Goal: Task Accomplishment & Management: Manage account settings

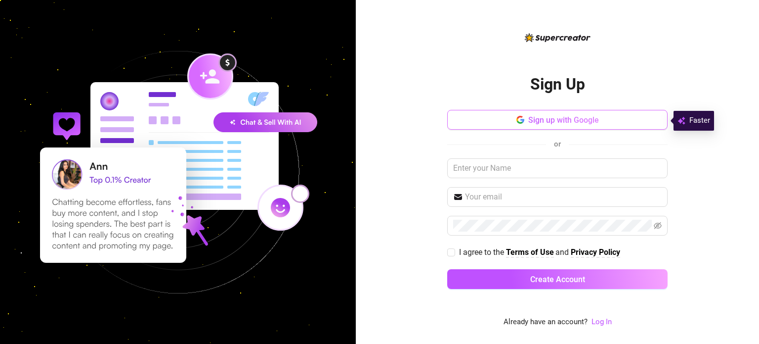
click at [533, 122] on span "Sign up with Google" at bounding box center [564, 119] width 71 height 9
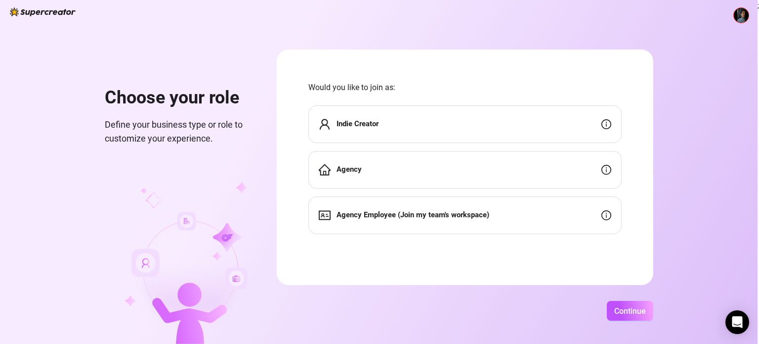
click at [375, 126] on strong "Indie Creator" at bounding box center [358, 123] width 42 height 9
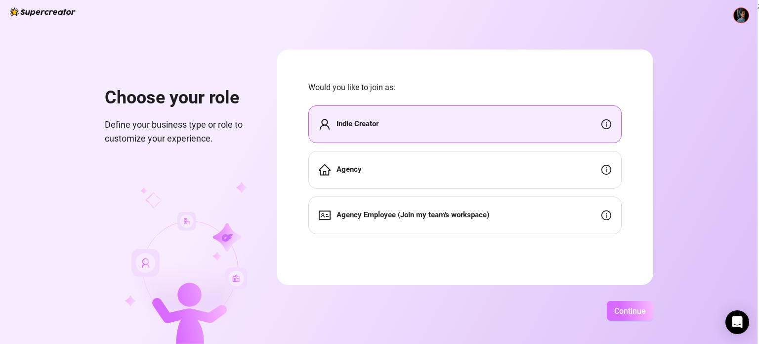
click at [634, 310] on span "Continue" at bounding box center [631, 310] width 32 height 9
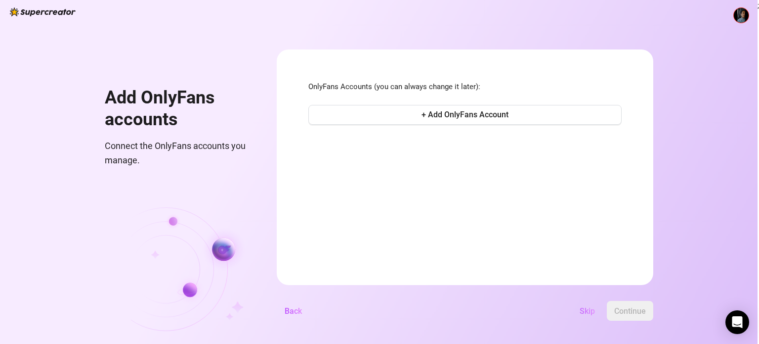
click at [592, 312] on span "Skip" at bounding box center [587, 310] width 15 height 9
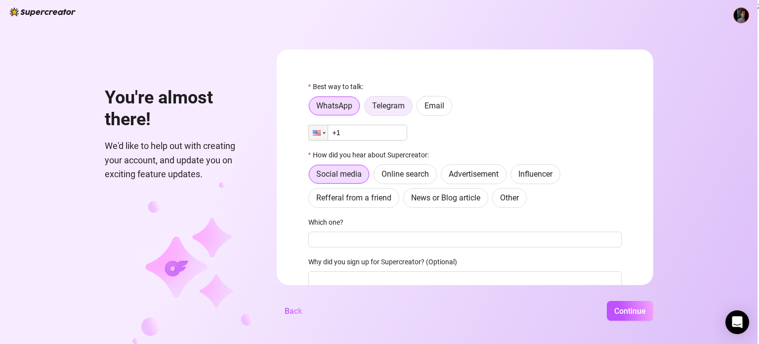
click at [392, 104] on span "Telegram" at bounding box center [388, 105] width 33 height 9
click at [367, 108] on input "Telegram" at bounding box center [367, 108] width 0 height 0
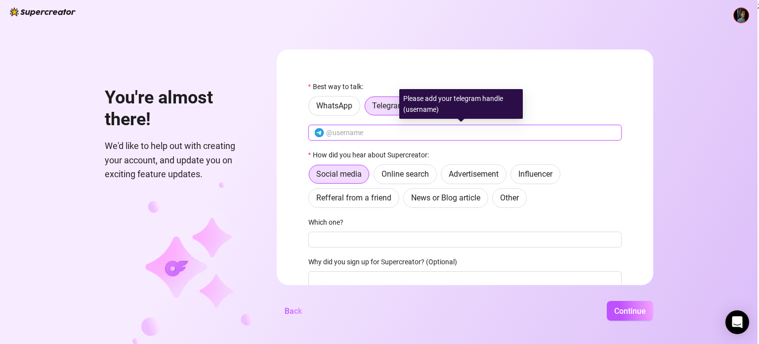
click at [386, 132] on input "text" at bounding box center [471, 132] width 290 height 11
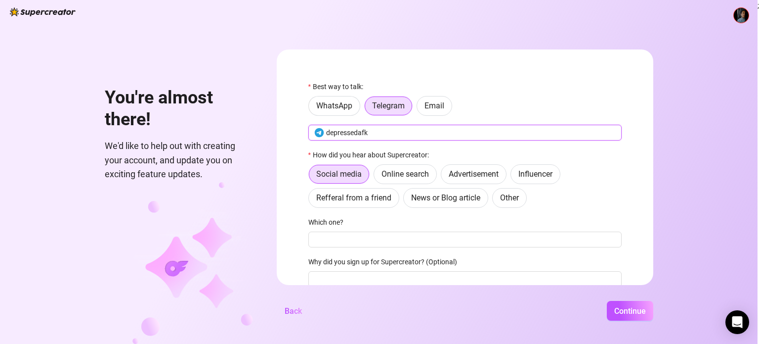
type input "depressedafk"
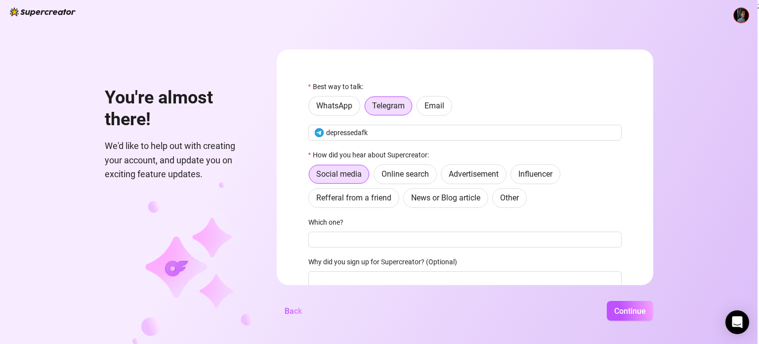
click at [456, 150] on div "How did you hear about Supercreator:" at bounding box center [465, 156] width 313 height 15
click at [439, 104] on span "Email" at bounding box center [435, 105] width 20 height 9
click at [420, 108] on input "Email" at bounding box center [420, 108] width 0 height 0
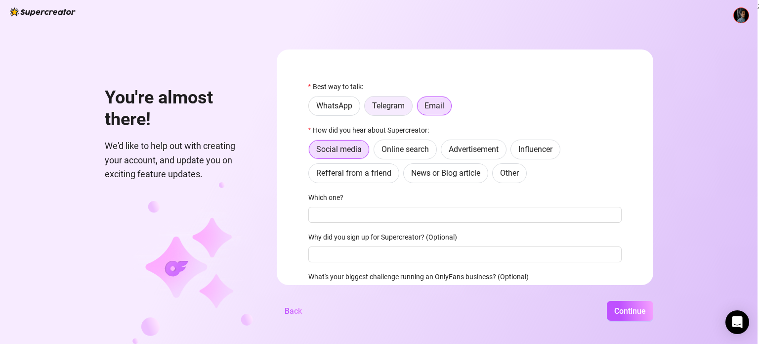
click at [382, 106] on span "Telegram" at bounding box center [388, 105] width 33 height 9
click at [367, 108] on input "Telegram" at bounding box center [367, 108] width 0 height 0
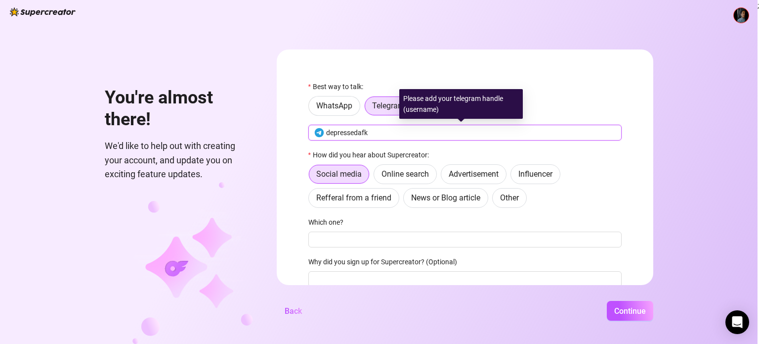
click at [396, 133] on input "depressedafk" at bounding box center [471, 132] width 290 height 11
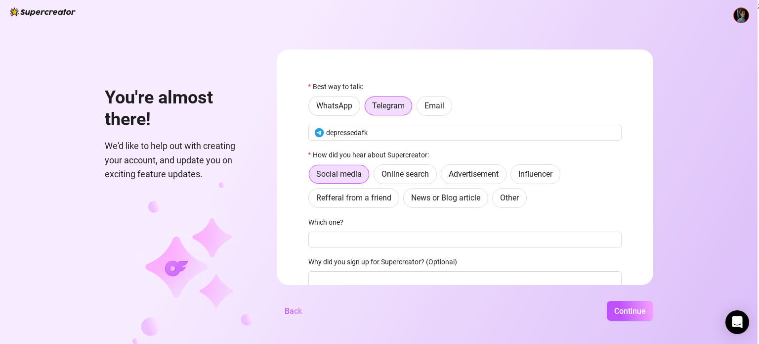
click at [508, 79] on form "Best way to talk: WhatsApp Telegram Email depressedafk How did you hear about S…" at bounding box center [465, 166] width 377 height 235
click at [502, 198] on span "Other" at bounding box center [509, 197] width 19 height 9
click at [495, 200] on input "Other" at bounding box center [495, 200] width 0 height 0
click at [356, 237] on input "Where then? We're curious 🍿" at bounding box center [465, 239] width 313 height 16
type input "ai"
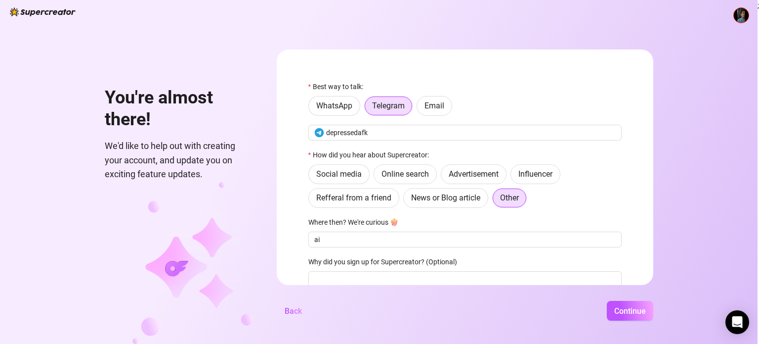
click at [471, 111] on div "WhatsApp Telegram Email" at bounding box center [465, 106] width 313 height 20
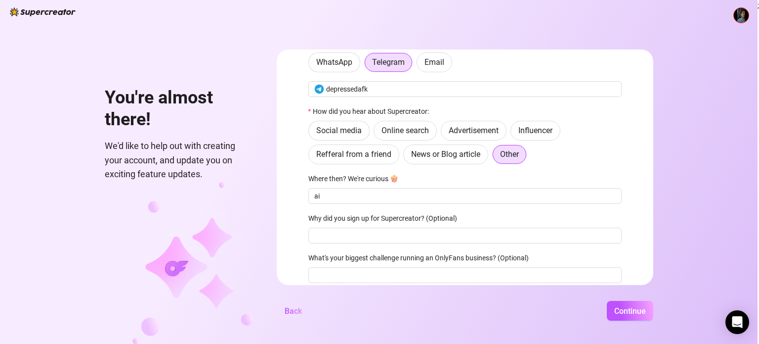
scroll to position [82, 0]
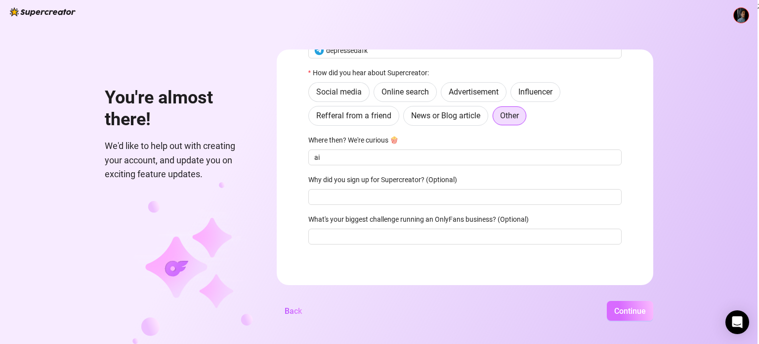
click at [622, 306] on span "Continue" at bounding box center [631, 310] width 32 height 9
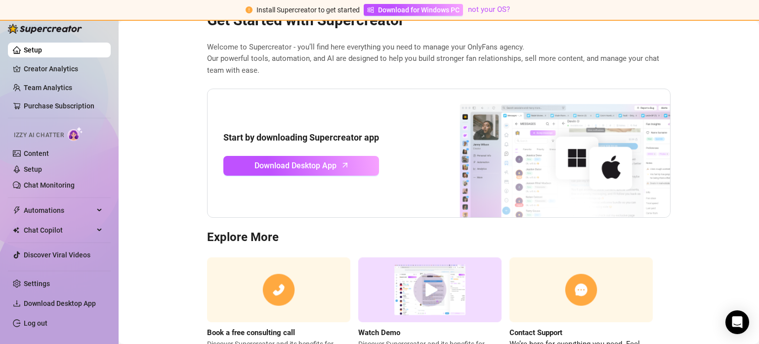
scroll to position [84, 0]
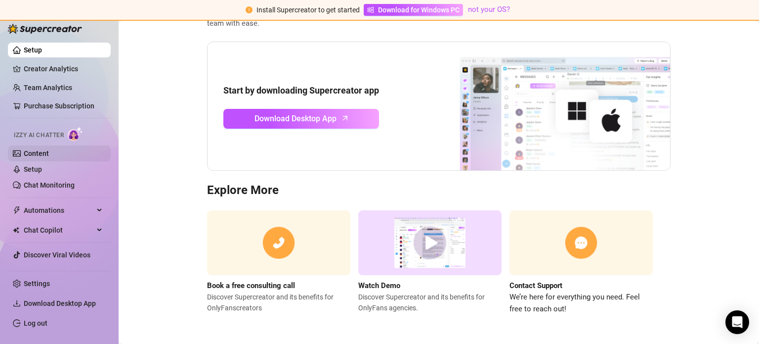
click at [34, 149] on link "Content" at bounding box center [36, 153] width 25 height 8
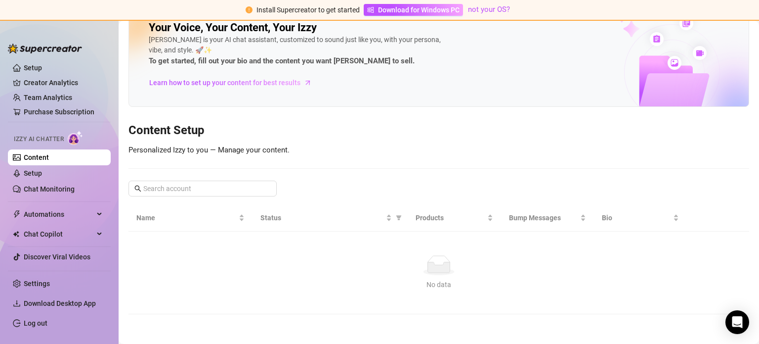
scroll to position [22, 0]
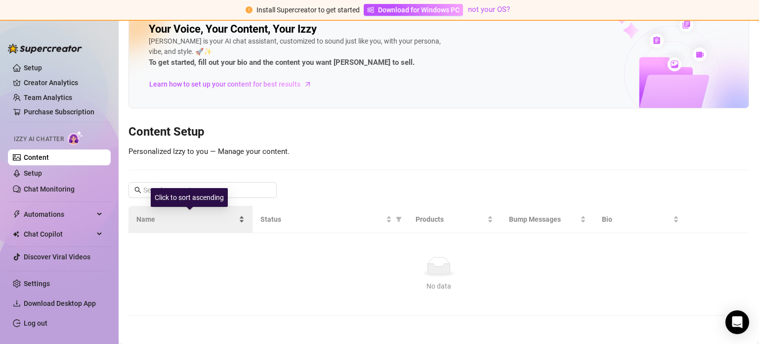
click at [160, 223] on div "Name" at bounding box center [190, 219] width 108 height 11
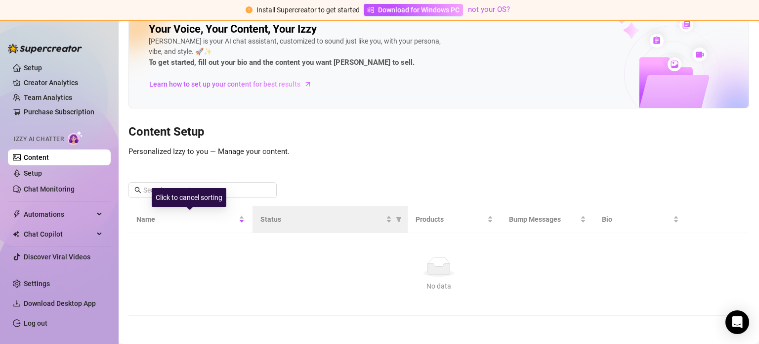
click at [348, 223] on th "Status" at bounding box center [330, 219] width 155 height 27
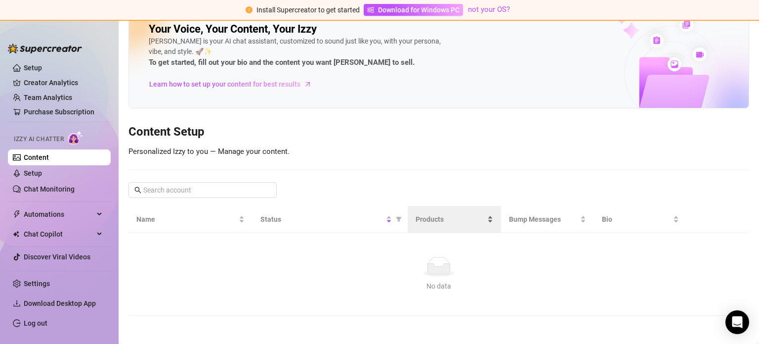
click at [448, 216] on span "Products" at bounding box center [450, 219] width 69 height 11
click at [453, 216] on span "Products" at bounding box center [450, 219] width 69 height 11
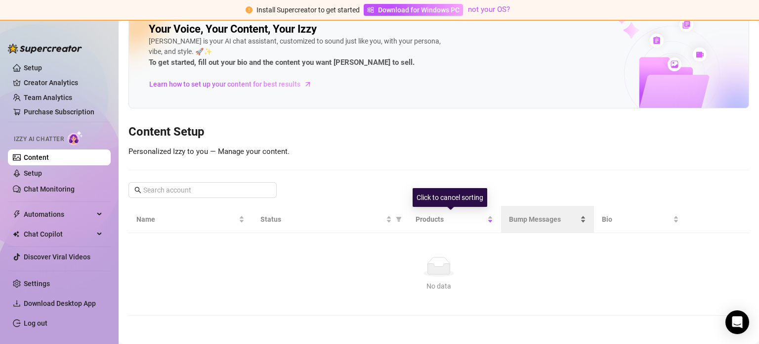
click at [522, 215] on span "Bump Messages" at bounding box center [543, 219] width 69 height 11
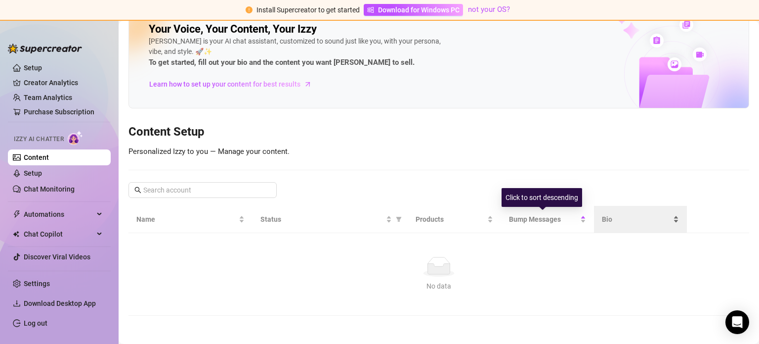
click at [602, 214] on span "Bio" at bounding box center [636, 219] width 69 height 11
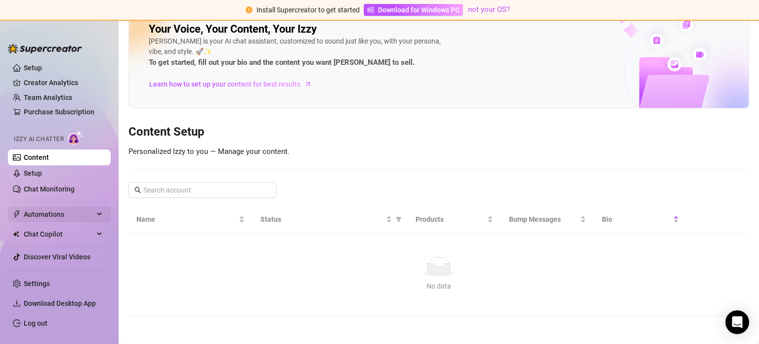
click at [17, 211] on icon "thunderbolt" at bounding box center [17, 214] width 8 height 8
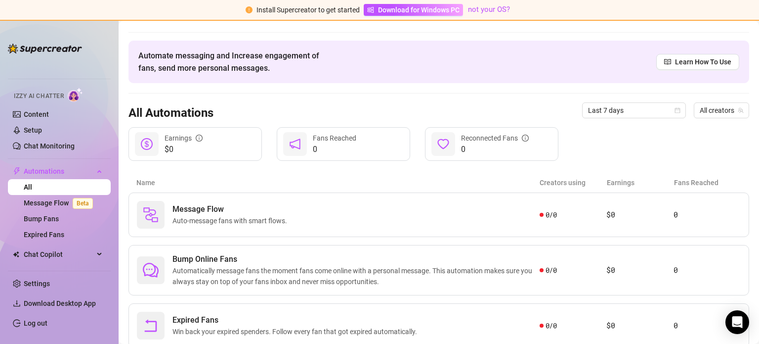
scroll to position [54, 0]
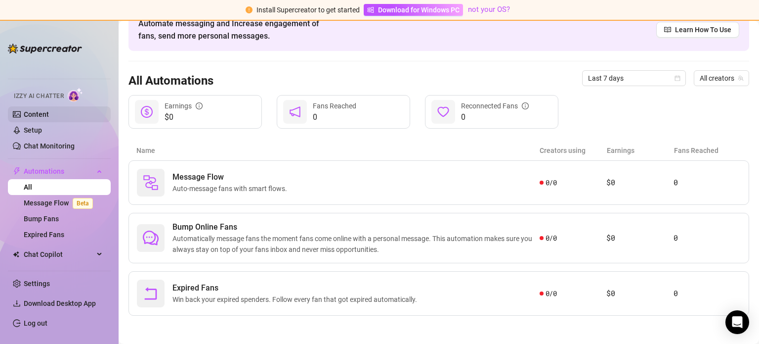
click at [45, 111] on link "Content" at bounding box center [36, 114] width 25 height 8
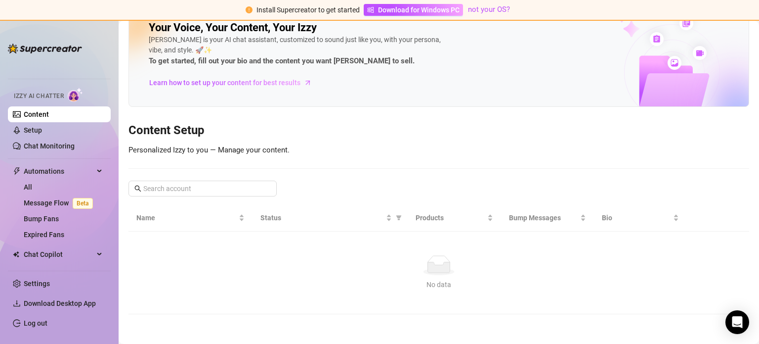
scroll to position [22, 0]
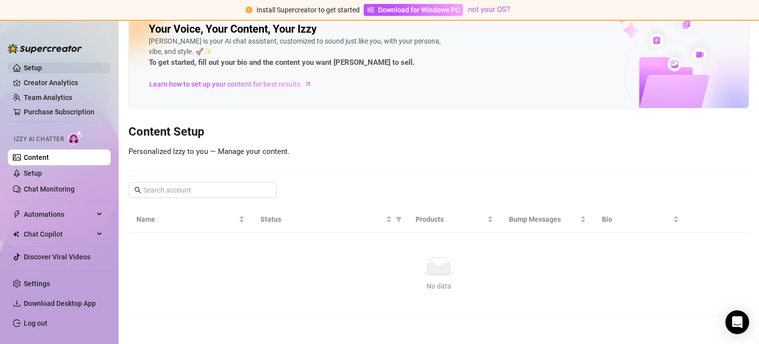
click at [42, 71] on link "Setup" at bounding box center [33, 68] width 18 height 8
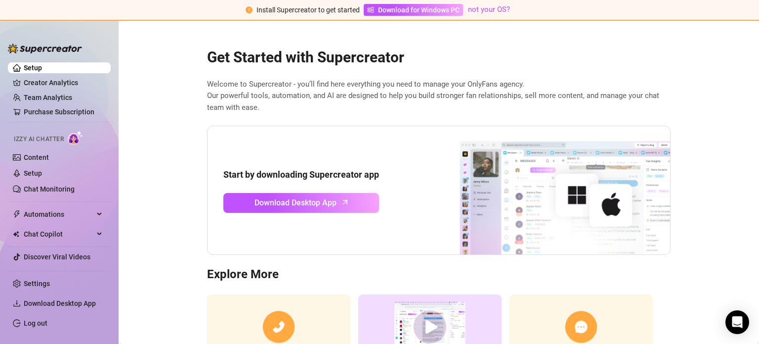
scroll to position [84, 0]
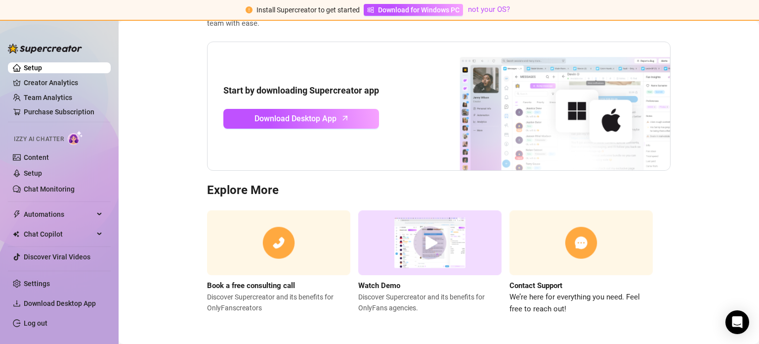
click at [417, 231] on img at bounding box center [429, 242] width 143 height 65
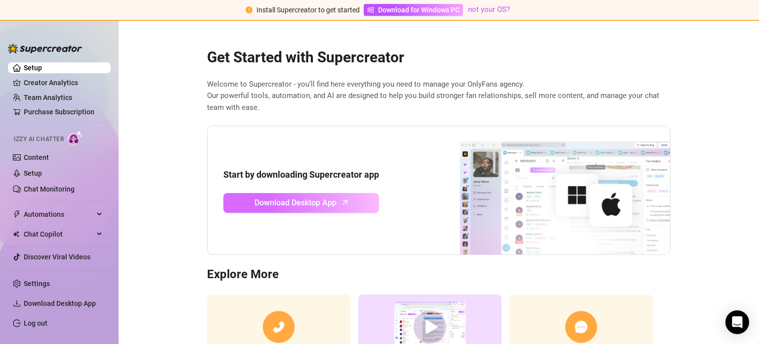
scroll to position [0, 0]
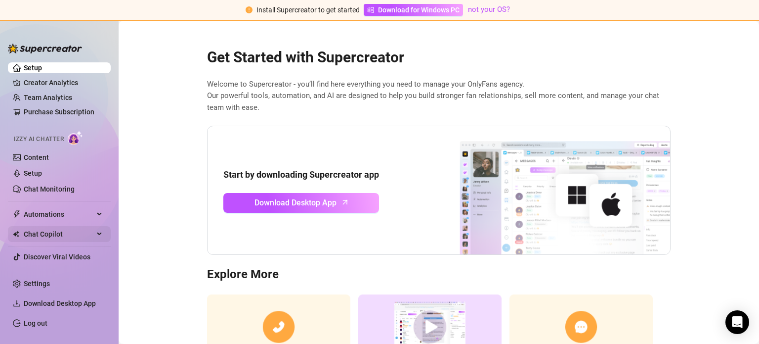
click at [86, 233] on span "Chat Copilot" at bounding box center [59, 234] width 70 height 16
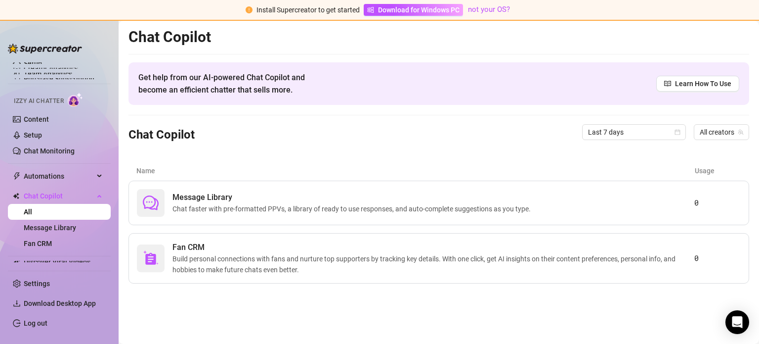
click at [32, 211] on link "All" at bounding box center [28, 212] width 8 height 8
click at [69, 193] on span "Chat Copilot" at bounding box center [59, 196] width 70 height 16
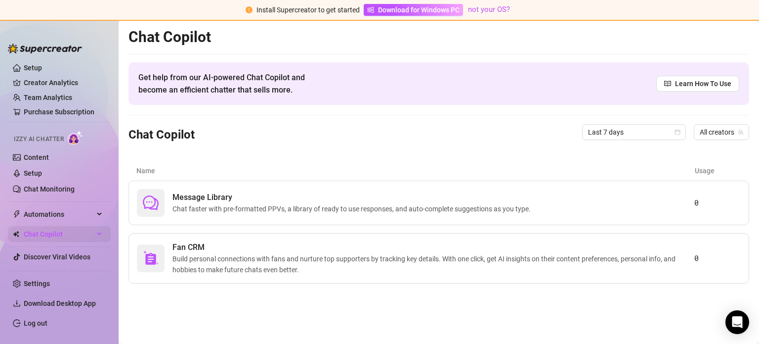
click at [80, 226] on span "Chat Copilot" at bounding box center [59, 234] width 70 height 16
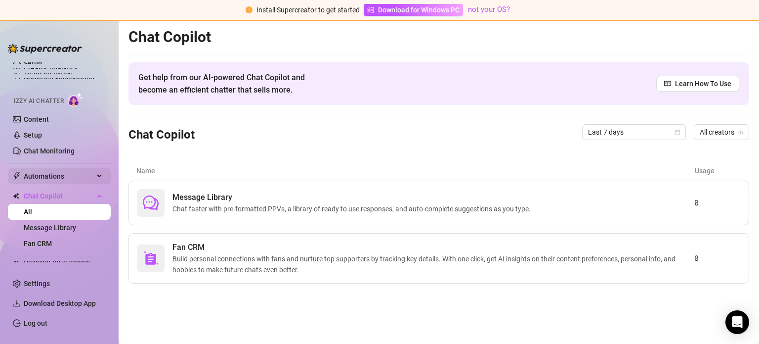
click at [93, 177] on span "Automations" at bounding box center [59, 176] width 70 height 16
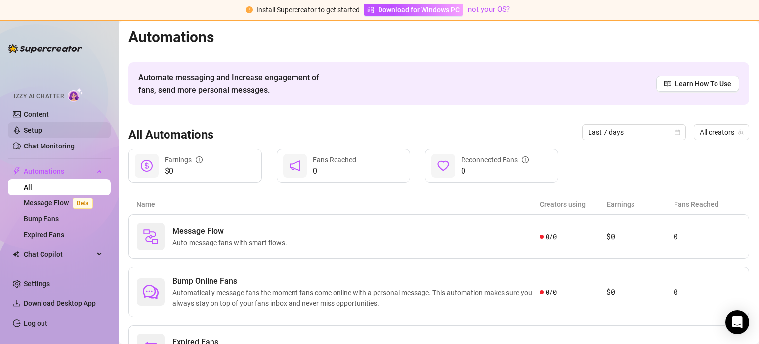
click at [42, 132] on link "Setup" at bounding box center [33, 130] width 18 height 8
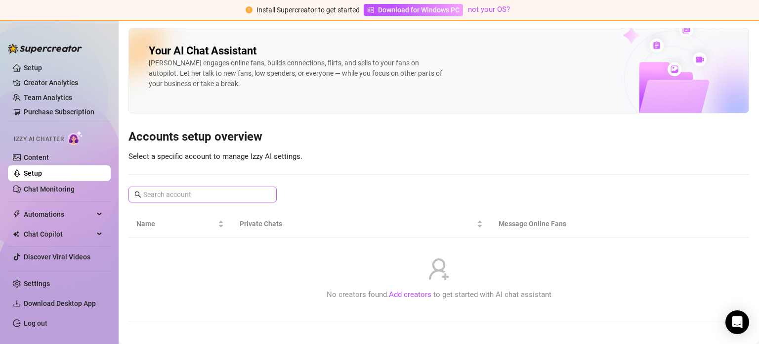
click at [264, 192] on span at bounding box center [203, 194] width 148 height 16
click at [41, 142] on span "Izzy AI Chatter" at bounding box center [39, 138] width 50 height 9
click at [47, 135] on span "Izzy AI Chatter" at bounding box center [39, 138] width 50 height 9
click at [42, 64] on link "Setup" at bounding box center [33, 68] width 18 height 8
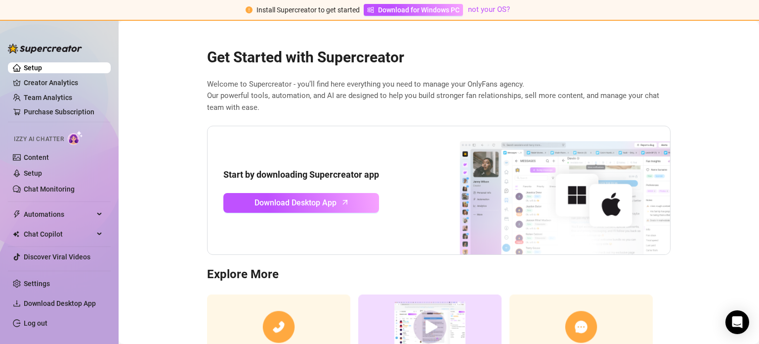
scroll to position [84, 0]
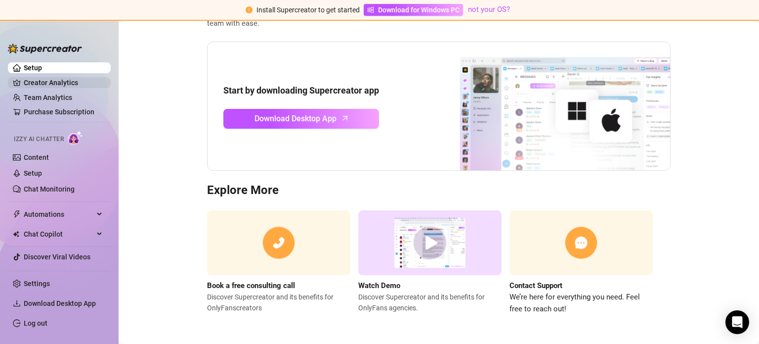
click at [50, 87] on link "Creator Analytics" at bounding box center [63, 83] width 79 height 16
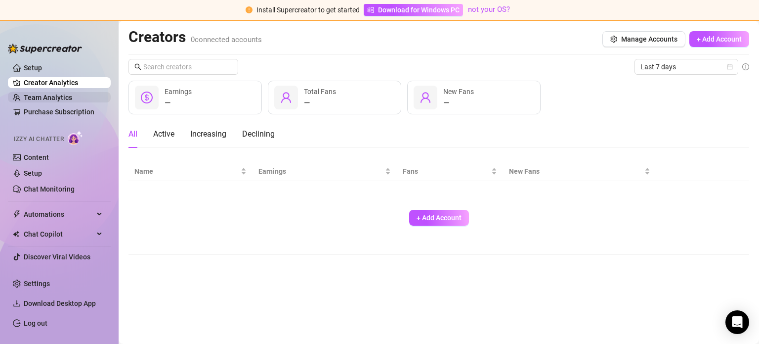
click at [72, 101] on link "Team Analytics" at bounding box center [48, 97] width 48 height 8
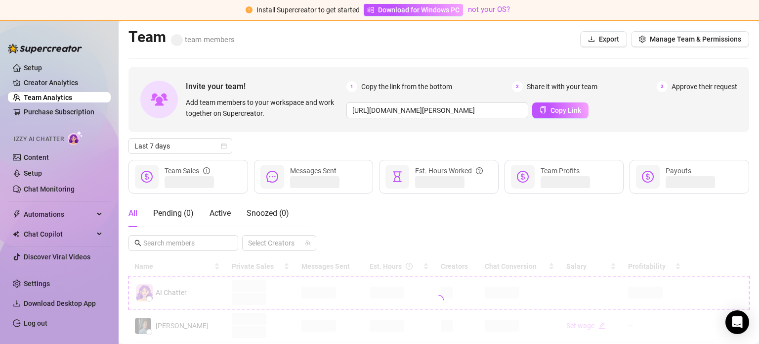
scroll to position [27, 0]
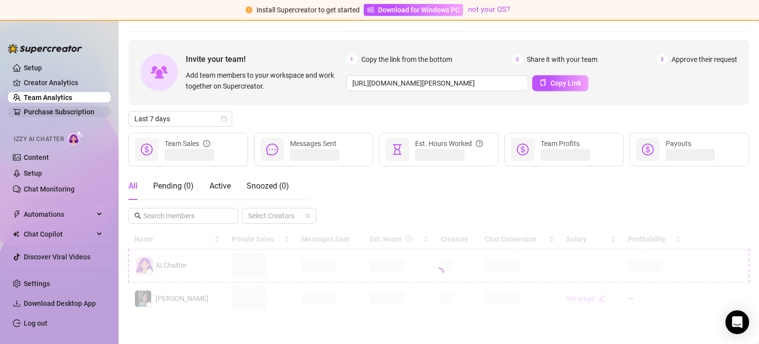
click at [58, 110] on link "Purchase Subscription" at bounding box center [59, 112] width 71 height 8
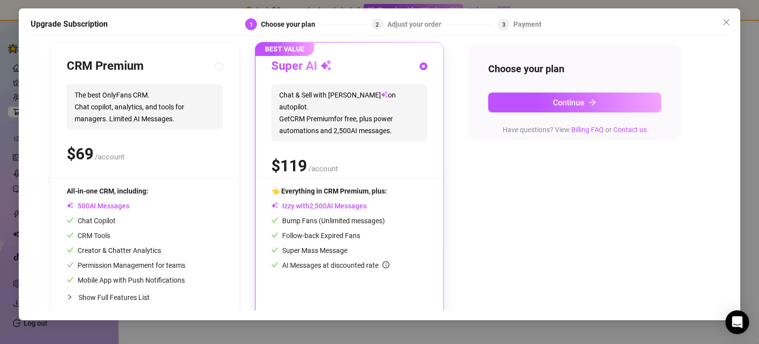
scroll to position [116, 0]
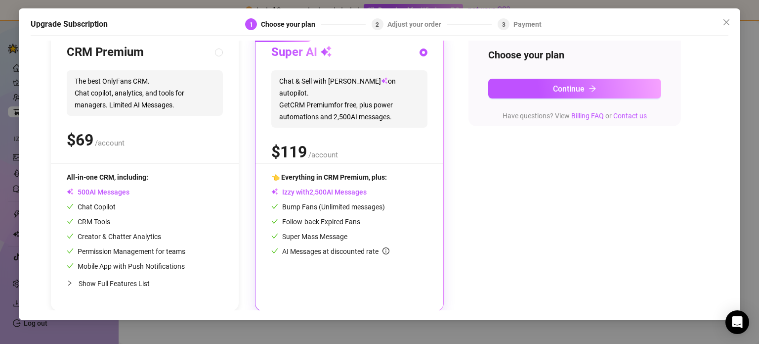
click at [155, 326] on div "Upgrade Subscription 1 Choose your plan 2 Adjust your order 3 Payment Slide to …" at bounding box center [379, 172] width 759 height 344
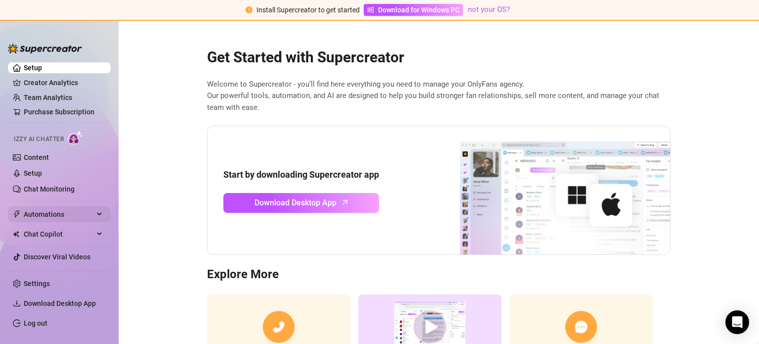
click at [61, 217] on span "Automations" at bounding box center [59, 214] width 70 height 16
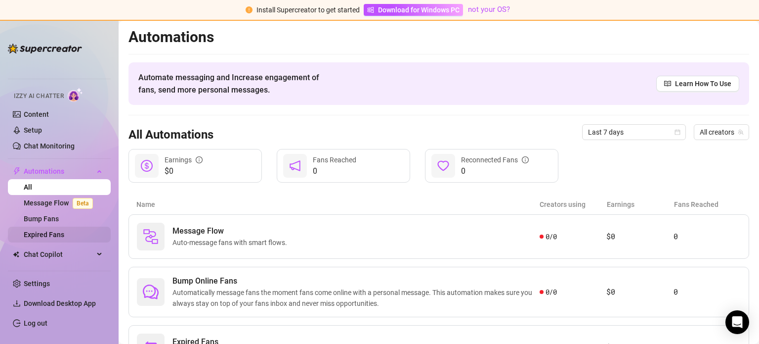
scroll to position [9, 0]
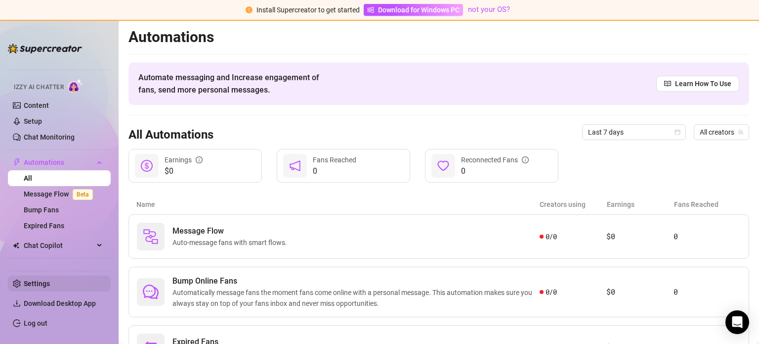
click at [50, 279] on link "Settings" at bounding box center [37, 283] width 26 height 8
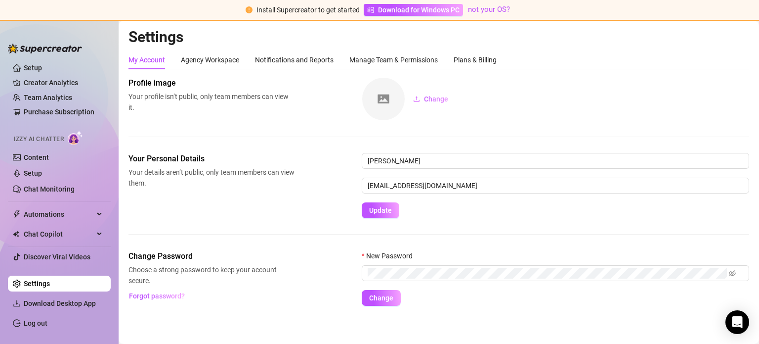
scroll to position [3, 0]
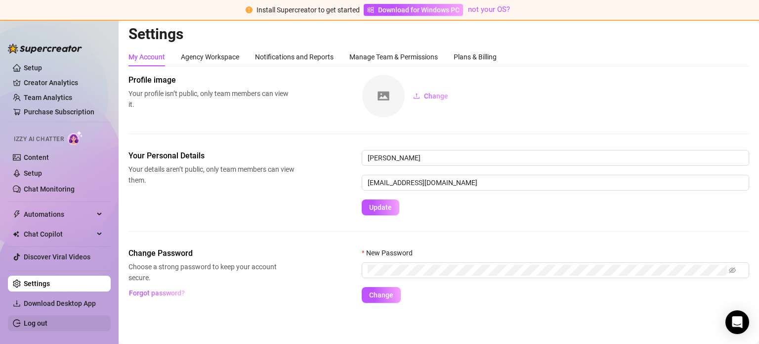
click at [47, 320] on link "Log out" at bounding box center [36, 323] width 24 height 8
